Goal: Information Seeking & Learning: Learn about a topic

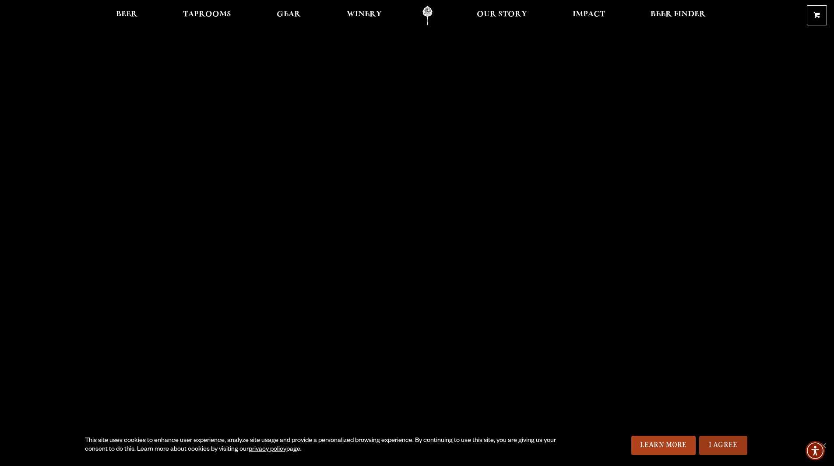
click at [705, 438] on link "I Agree" at bounding box center [723, 445] width 48 height 19
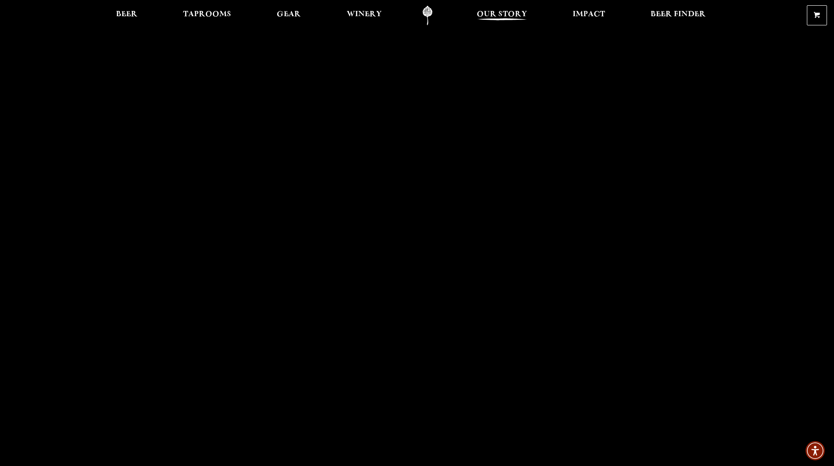
click at [516, 11] on span "Our Story" at bounding box center [502, 14] width 50 height 7
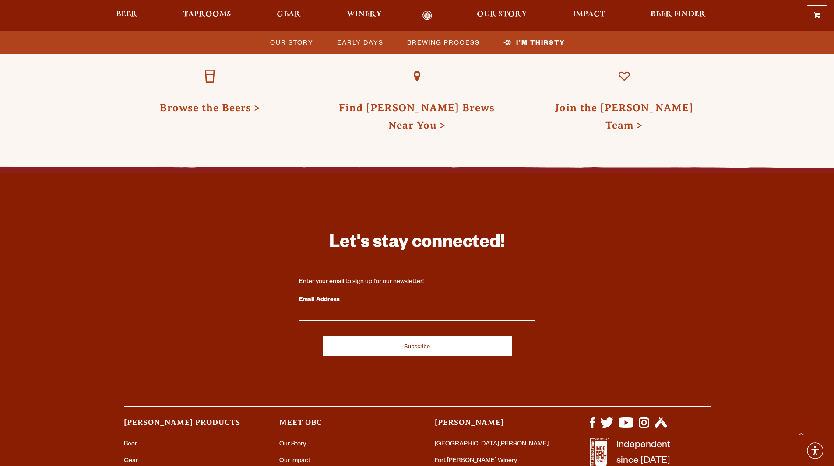
scroll to position [2851, 0]
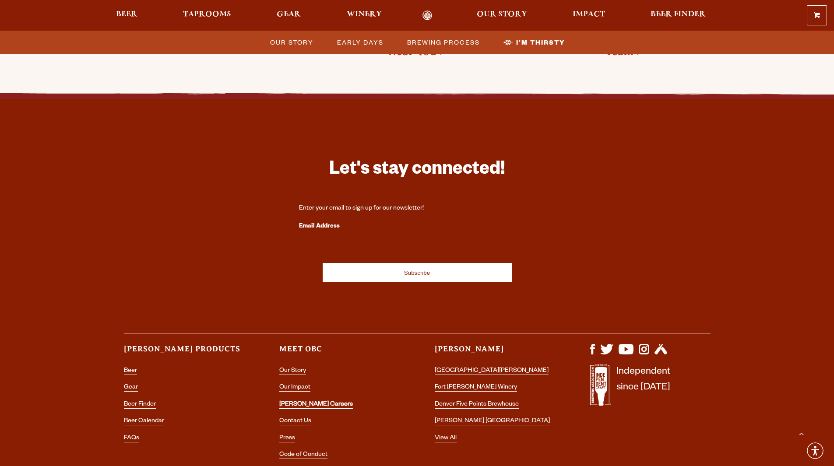
click at [304, 401] on link "[PERSON_NAME] Careers" at bounding box center [316, 405] width 74 height 8
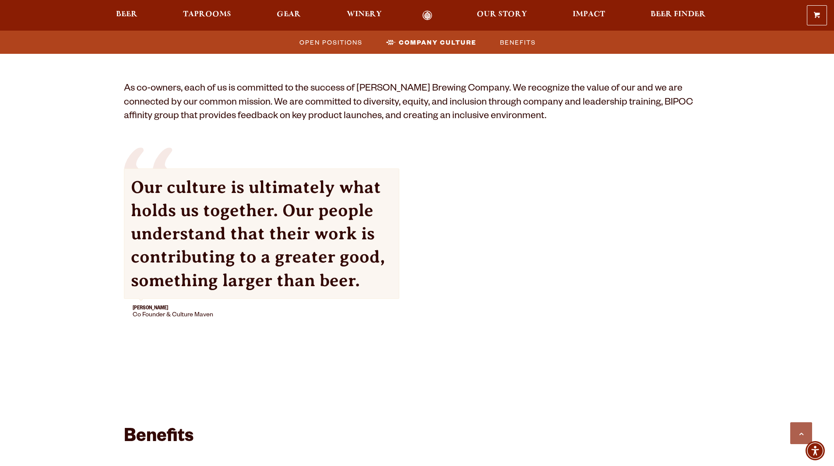
scroll to position [525, 0]
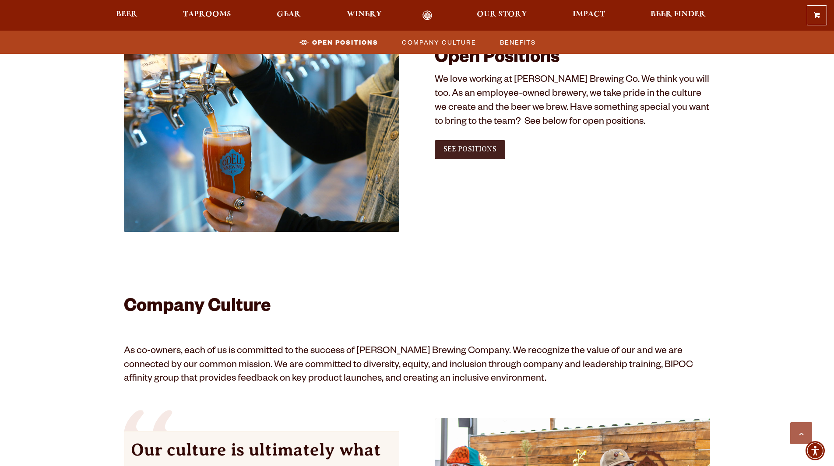
click at [447, 153] on span "See Positions" at bounding box center [469, 149] width 53 height 8
